Goal: Navigation & Orientation: Find specific page/section

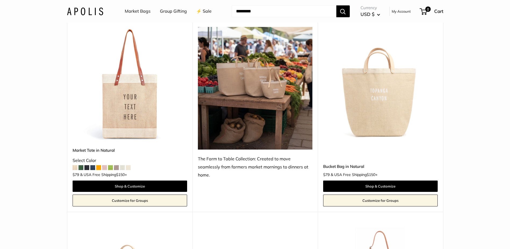
scroll to position [135, 0]
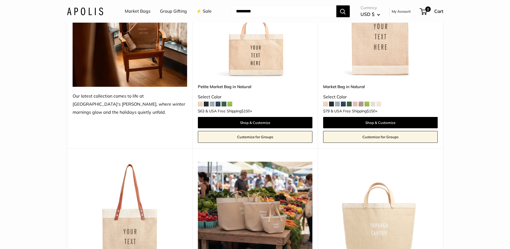
click at [211, 12] on link "⚡️ Sale" at bounding box center [203, 11] width 15 height 8
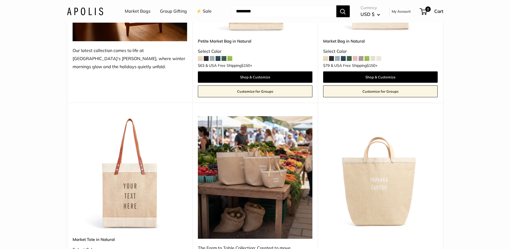
scroll to position [242, 0]
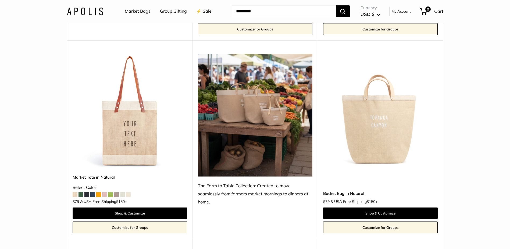
click at [136, 12] on link "Market Bags" at bounding box center [138, 11] width 26 height 8
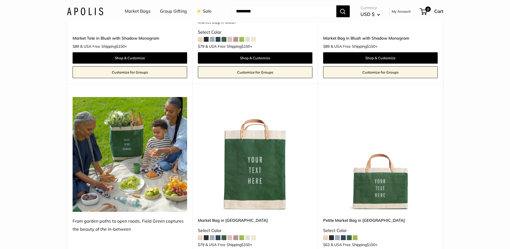
scroll to position [1157, 0]
click at [239, 13] on input "Search..." at bounding box center [284, 11] width 105 height 12
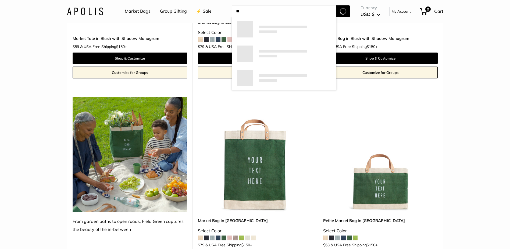
type input "*"
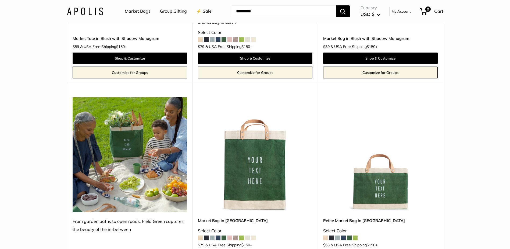
click at [166, 12] on link "Group Gifting" at bounding box center [173, 11] width 27 height 8
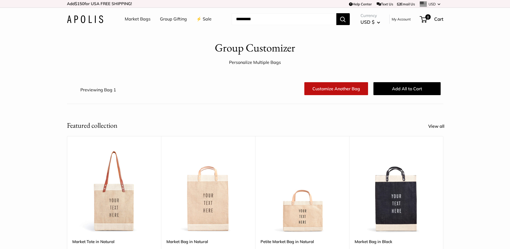
click at [203, 20] on link "⚡️ Sale" at bounding box center [203, 19] width 15 height 8
